Goal: Communication & Community: Answer question/provide support

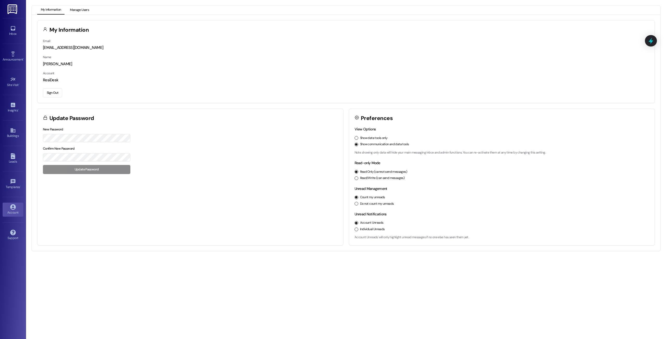
click at [80, 12] on button "Manage Users" at bounding box center [79, 10] width 26 height 9
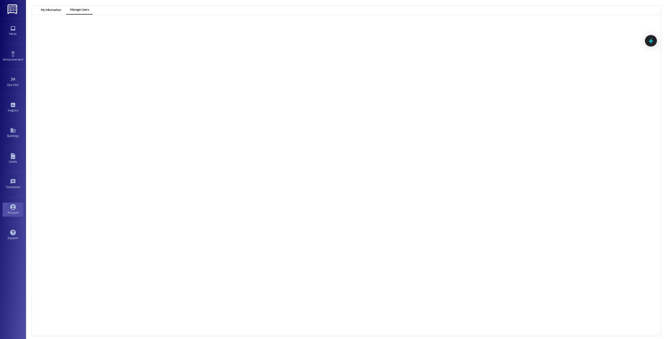
click at [53, 10] on button "My Information" at bounding box center [50, 10] width 27 height 9
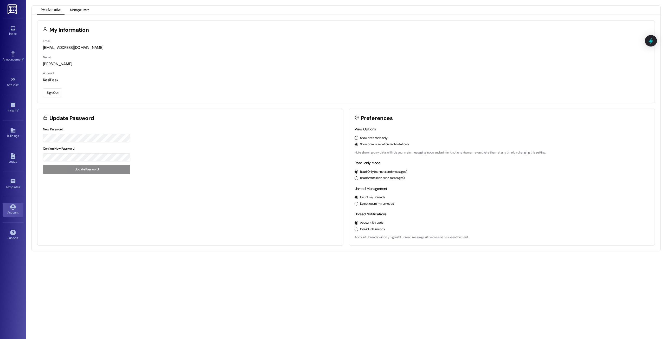
click at [77, 11] on button "Manage Users" at bounding box center [79, 10] width 26 height 9
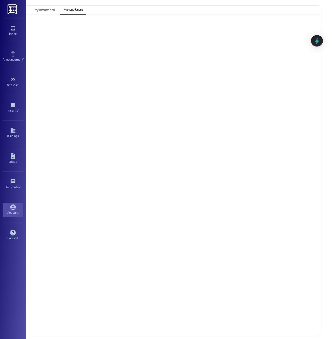
scroll to position [0, 6]
click at [13, 208] on icon at bounding box center [12, 206] width 5 height 5
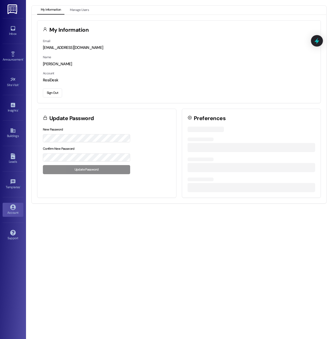
click at [40, 95] on div "Email [EMAIL_ADDRESS][DOMAIN_NAME] Name [PERSON_NAME] Account ResiDesk Sign Out" at bounding box center [178, 70] width 283 height 65
click at [52, 91] on button "Sign Out" at bounding box center [52, 92] width 19 height 9
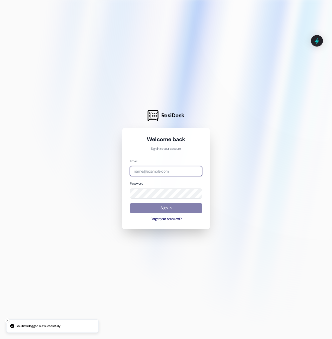
click at [155, 173] on input "email" at bounding box center [166, 171] width 72 height 10
type input "c"
click at [290, 18] on div at bounding box center [166, 169] width 332 height 339
click at [154, 169] on input "email" at bounding box center [166, 171] width 72 height 10
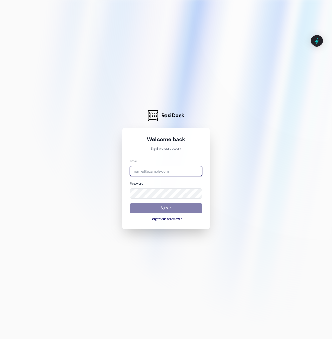
click at [148, 172] on input "email" at bounding box center [166, 171] width 72 height 10
click at [121, 153] on div at bounding box center [166, 169] width 332 height 339
click at [164, 171] on input "email" at bounding box center [166, 171] width 72 height 10
type input "[EMAIL_ADDRESS][DOMAIN_NAME]"
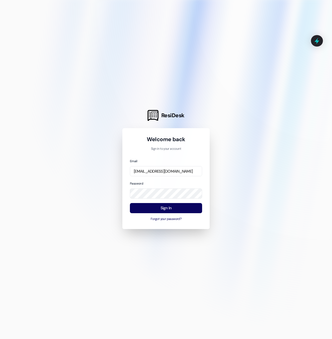
click at [152, 202] on div "Email [EMAIL_ADDRESS][DOMAIN_NAME] Password Sign In Forgot your password?" at bounding box center [166, 189] width 72 height 63
click at [150, 205] on button "Sign In" at bounding box center [166, 208] width 72 height 10
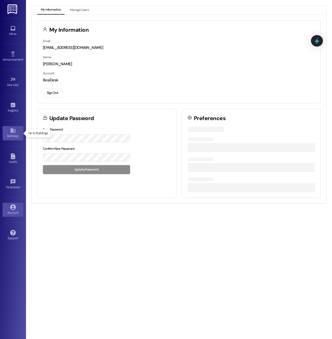
click at [14, 132] on icon at bounding box center [13, 131] width 6 height 6
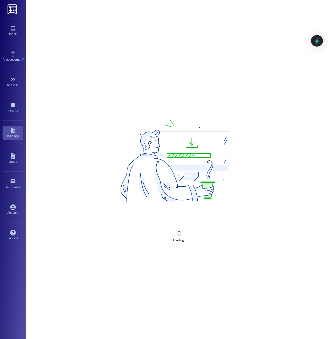
click at [13, 134] on div "Buildings" at bounding box center [13, 135] width 26 height 5
click at [12, 27] on icon at bounding box center [13, 28] width 6 height 6
